Goal: Task Accomplishment & Management: Manage account settings

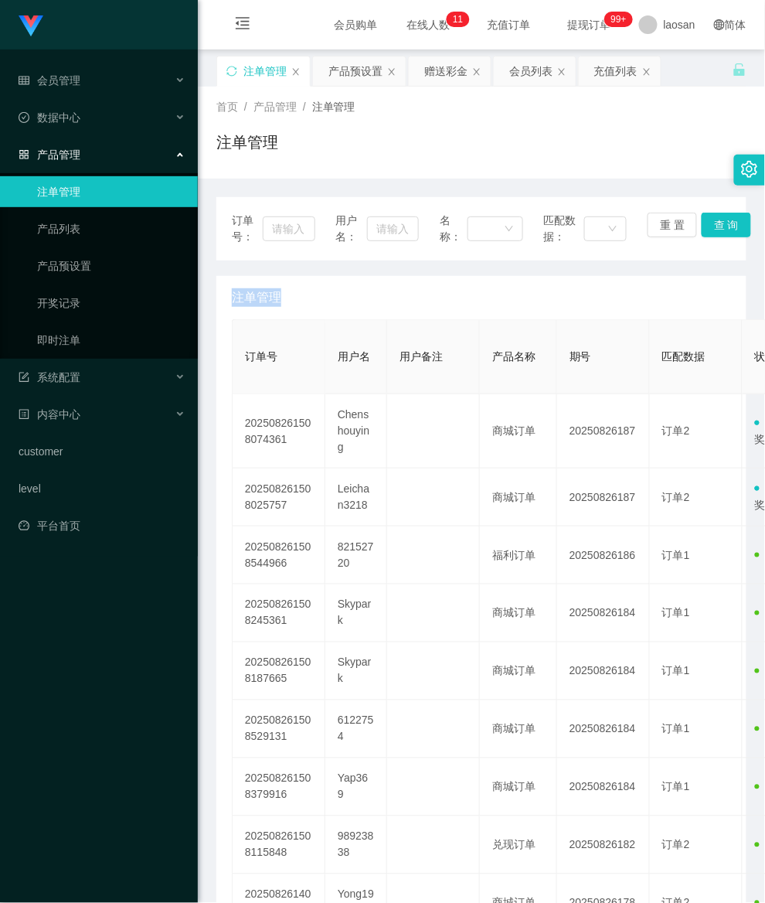
click at [282, 60] on div "注单管理" at bounding box center [265, 70] width 43 height 29
click at [341, 63] on div "产品预设置" at bounding box center [356, 70] width 54 height 29
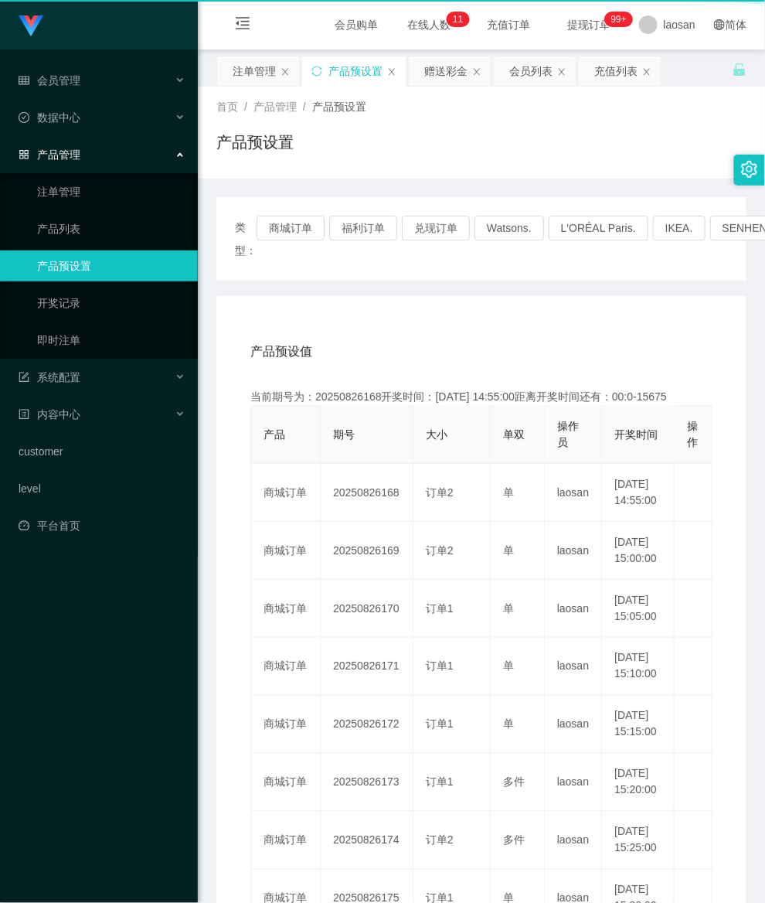
click at [341, 63] on div "产品预设置" at bounding box center [356, 70] width 54 height 29
click at [284, 224] on button "商城订单" at bounding box center [291, 228] width 68 height 25
click at [284, 223] on button "商城订单" at bounding box center [291, 228] width 68 height 25
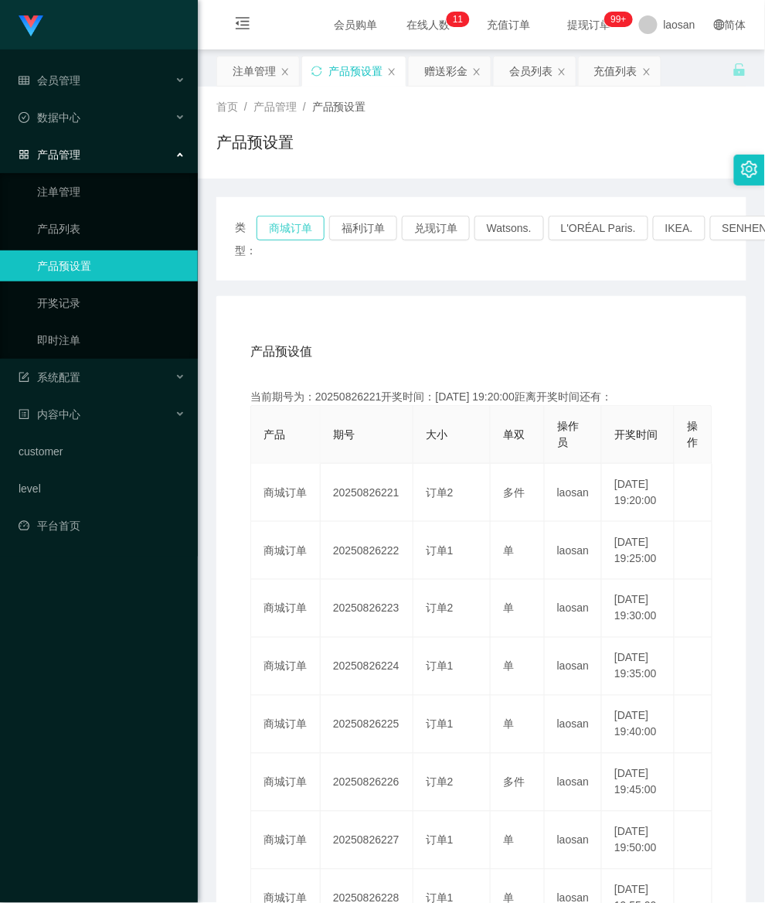
click at [284, 223] on button "商城订单" at bounding box center [291, 228] width 68 height 25
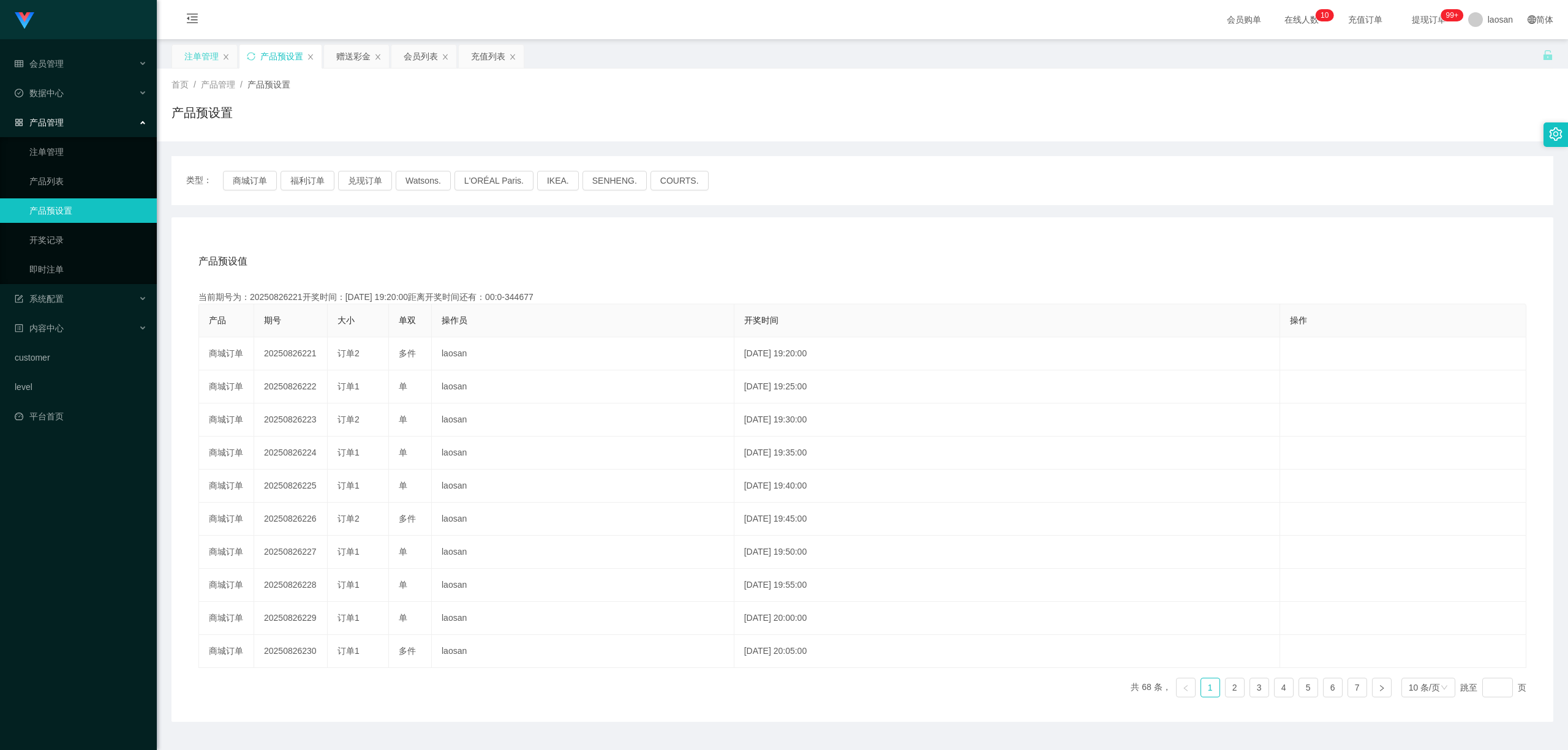
click at [198, 52] on div "注单管理" at bounding box center [201, 55] width 34 height 23
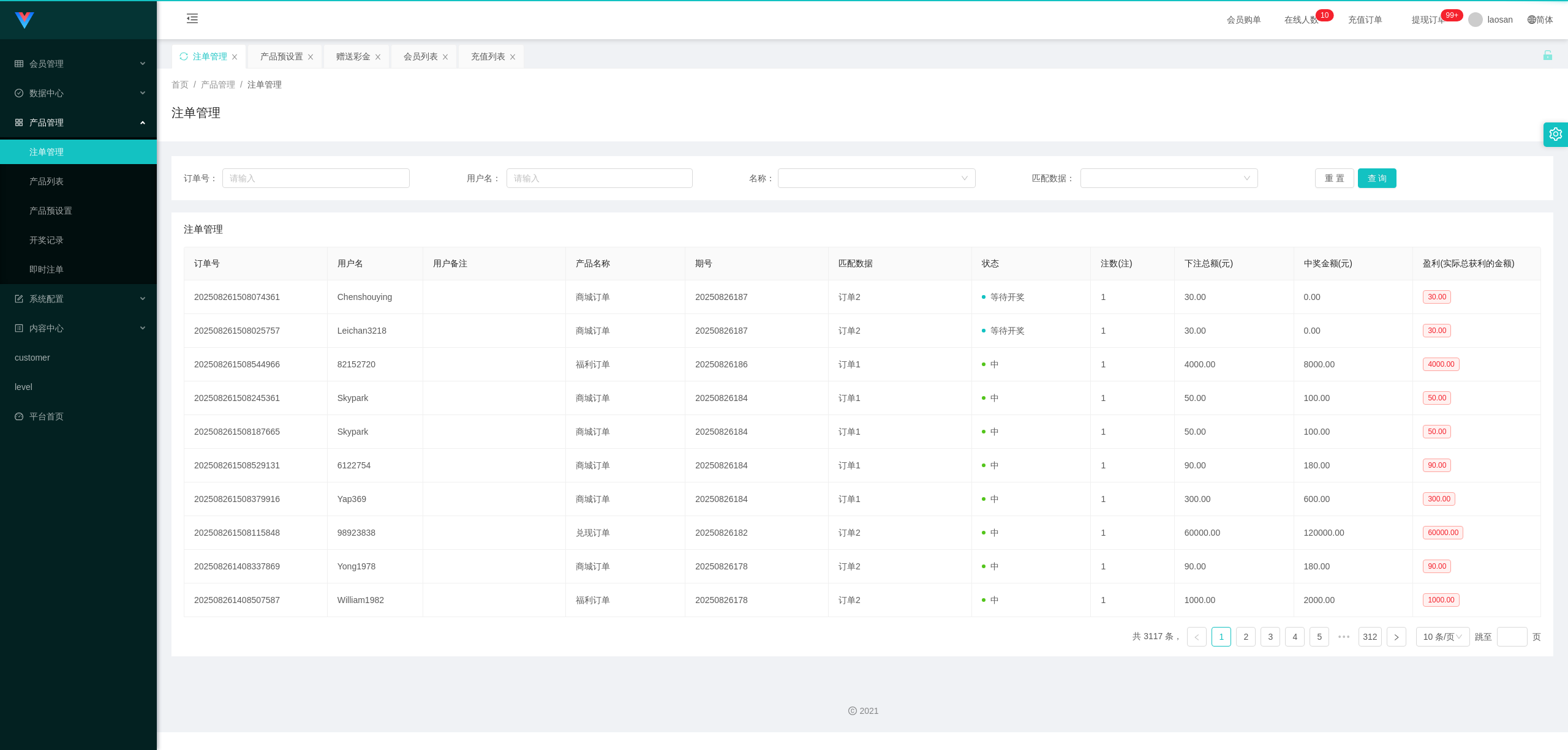
click at [198, 52] on div "注单管理" at bounding box center [210, 55] width 34 height 23
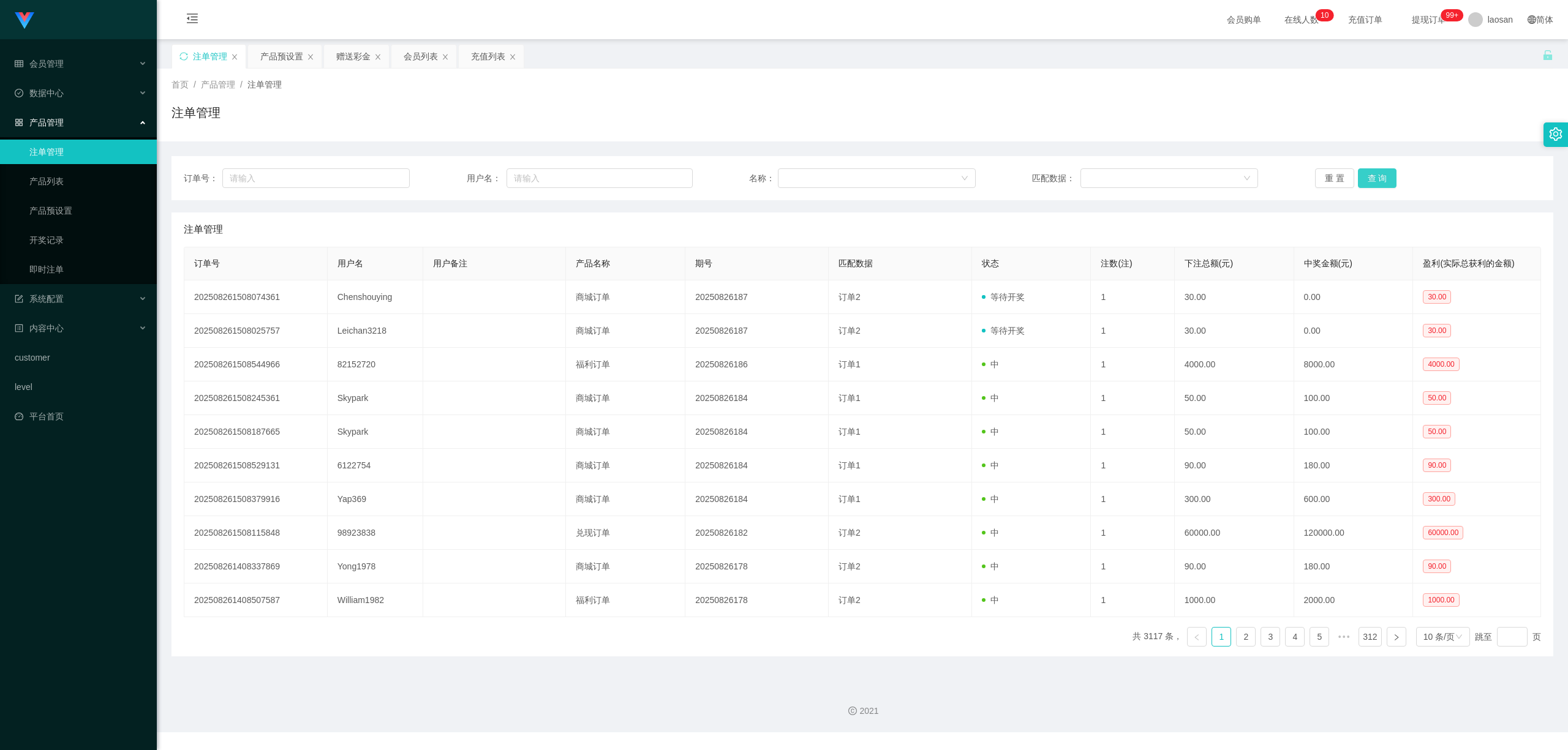
click at [606, 177] on button "查 询" at bounding box center [1377, 178] width 39 height 20
click at [606, 177] on div "重 置 查 询" at bounding box center [1428, 178] width 226 height 20
click at [606, 177] on button "查 询" at bounding box center [1377, 178] width 39 height 20
